Goal: Navigation & Orientation: Go to known website

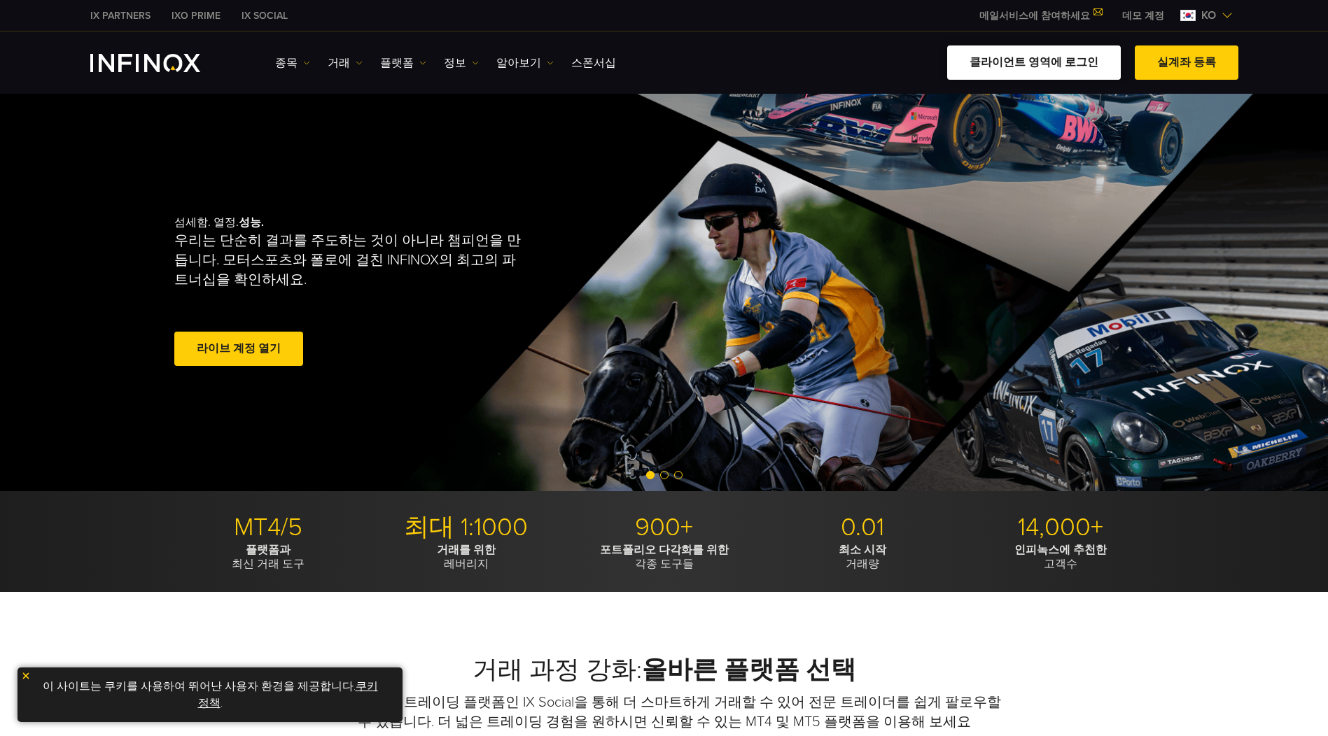
click at [1098, 68] on link "클라이언트 영역에 로그인" at bounding box center [1034, 62] width 174 height 34
click at [1033, 66] on link "클라이언트 영역에 로그인" at bounding box center [1034, 62] width 174 height 34
